Goal: Task Accomplishment & Management: Manage account settings

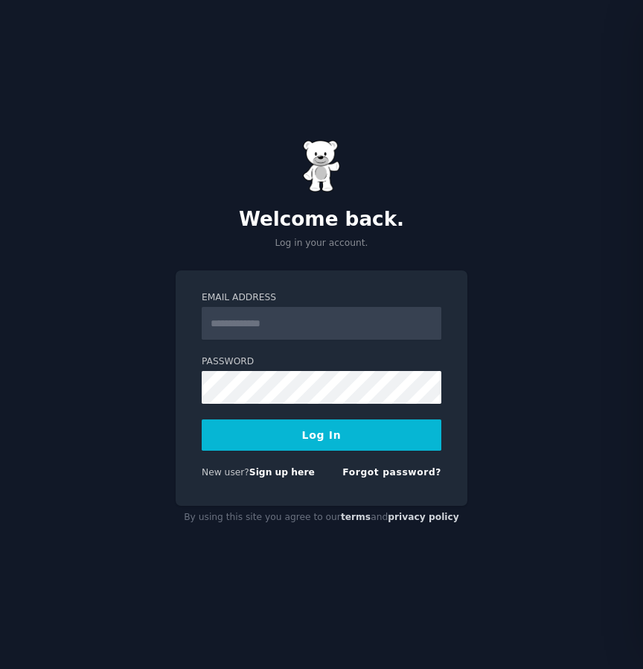
click at [319, 325] on input "Email Address" at bounding box center [322, 323] width 240 height 33
type input "**********"
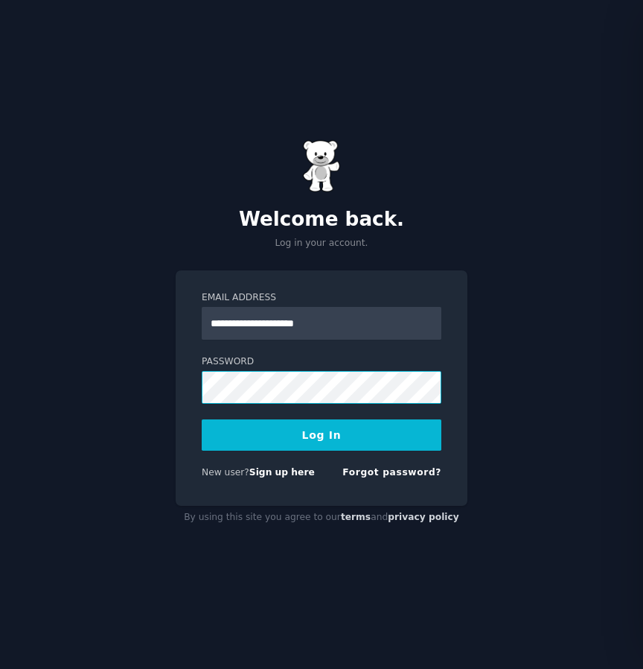
click at [202, 419] on button "Log In" at bounding box center [322, 434] width 240 height 31
